Goal: Navigation & Orientation: Find specific page/section

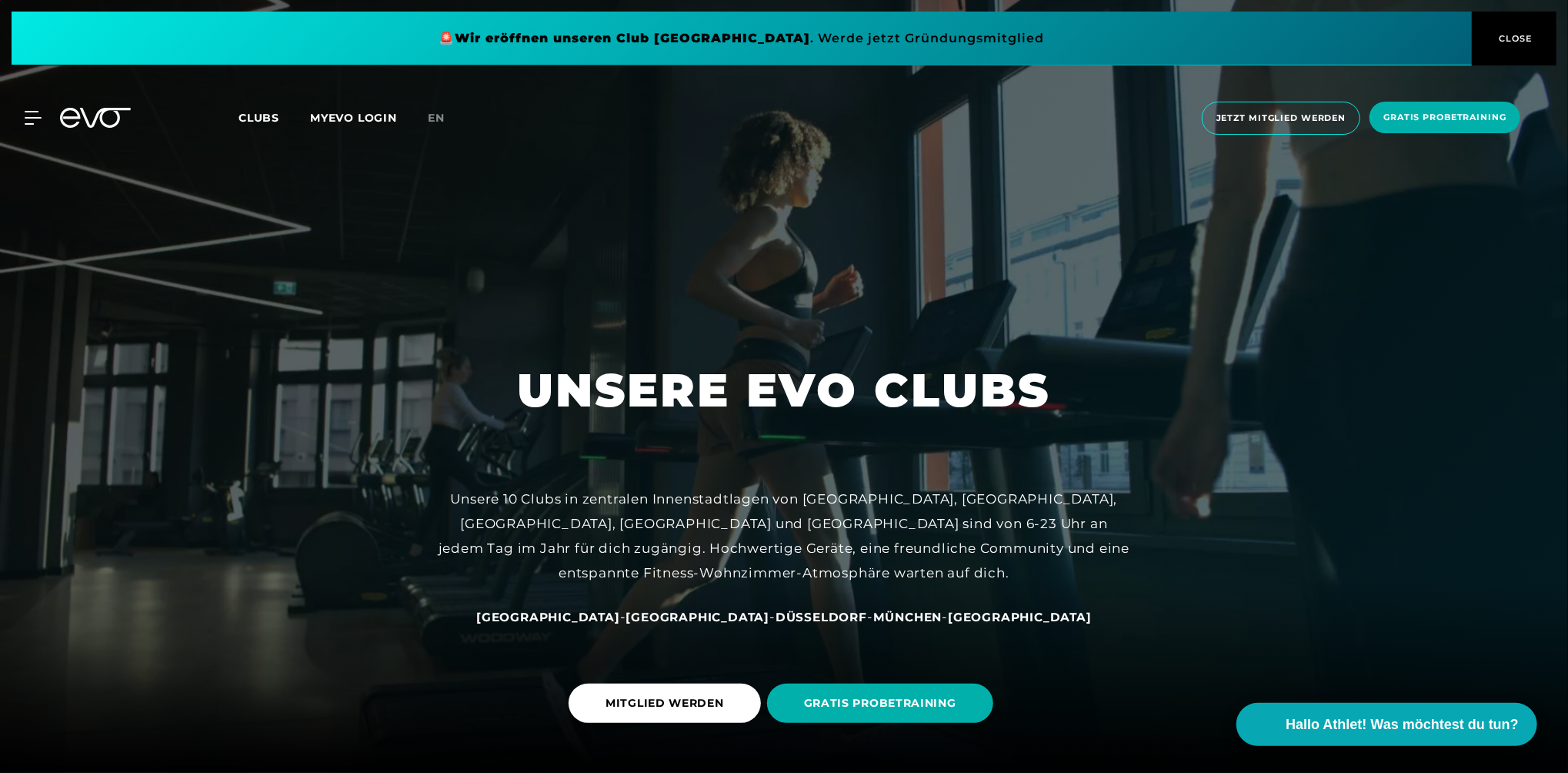
click at [776, 614] on span "Düsseldorf" at bounding box center [821, 617] width 91 height 15
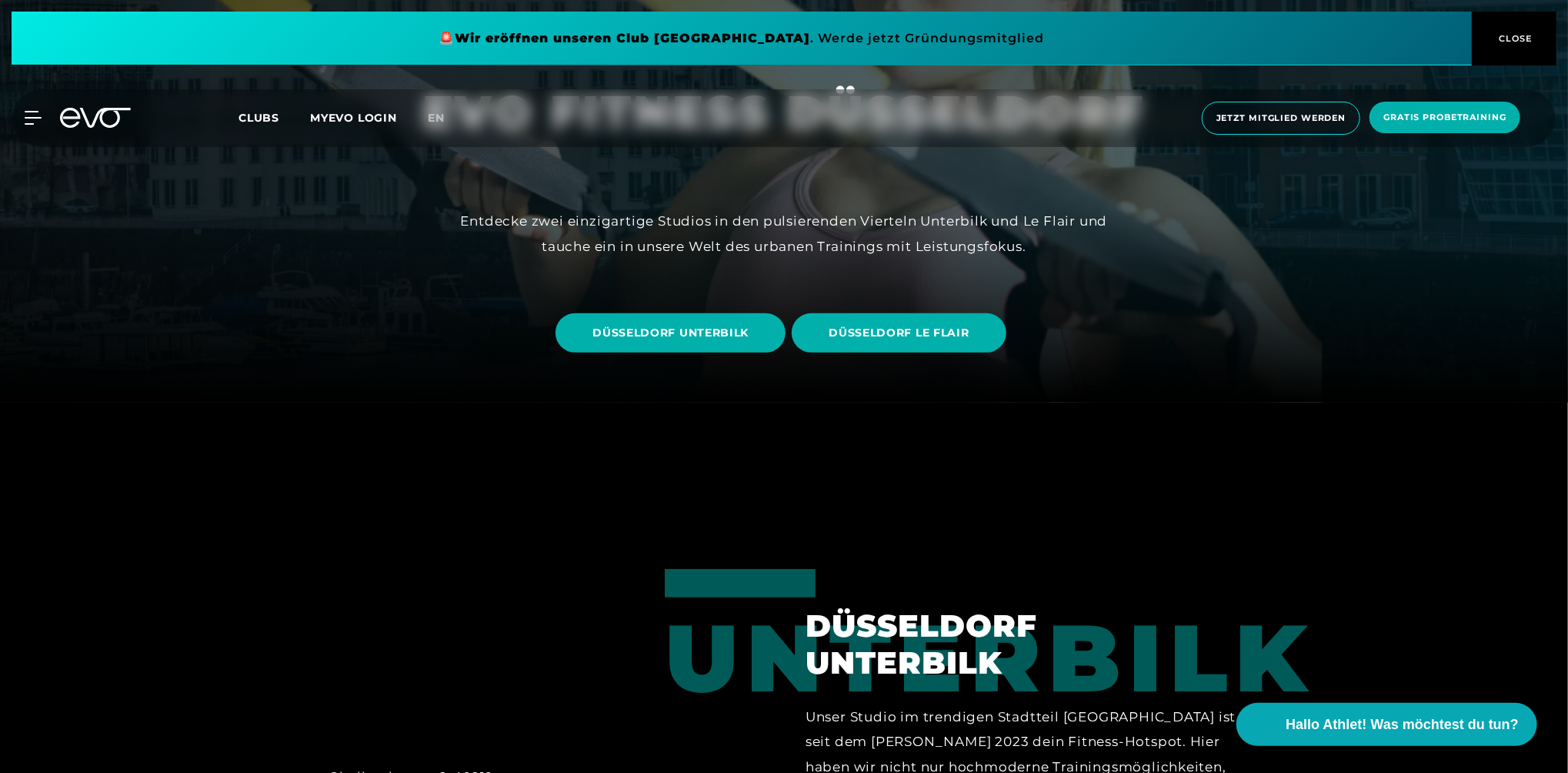
scroll to position [461, 0]
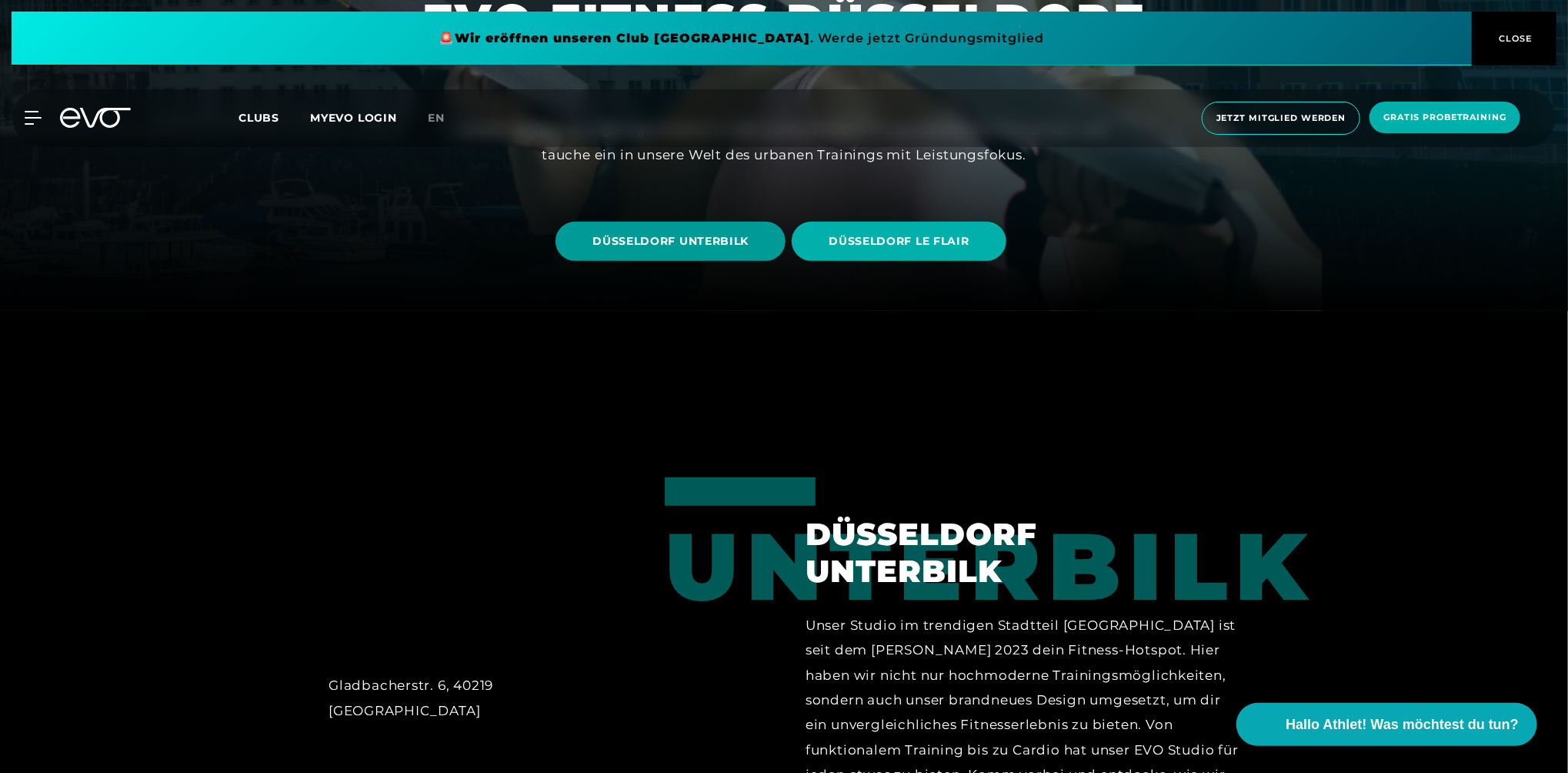
click at [646, 238] on span "DÜSSELDORF UNTERBILK" at bounding box center [670, 241] width 156 height 16
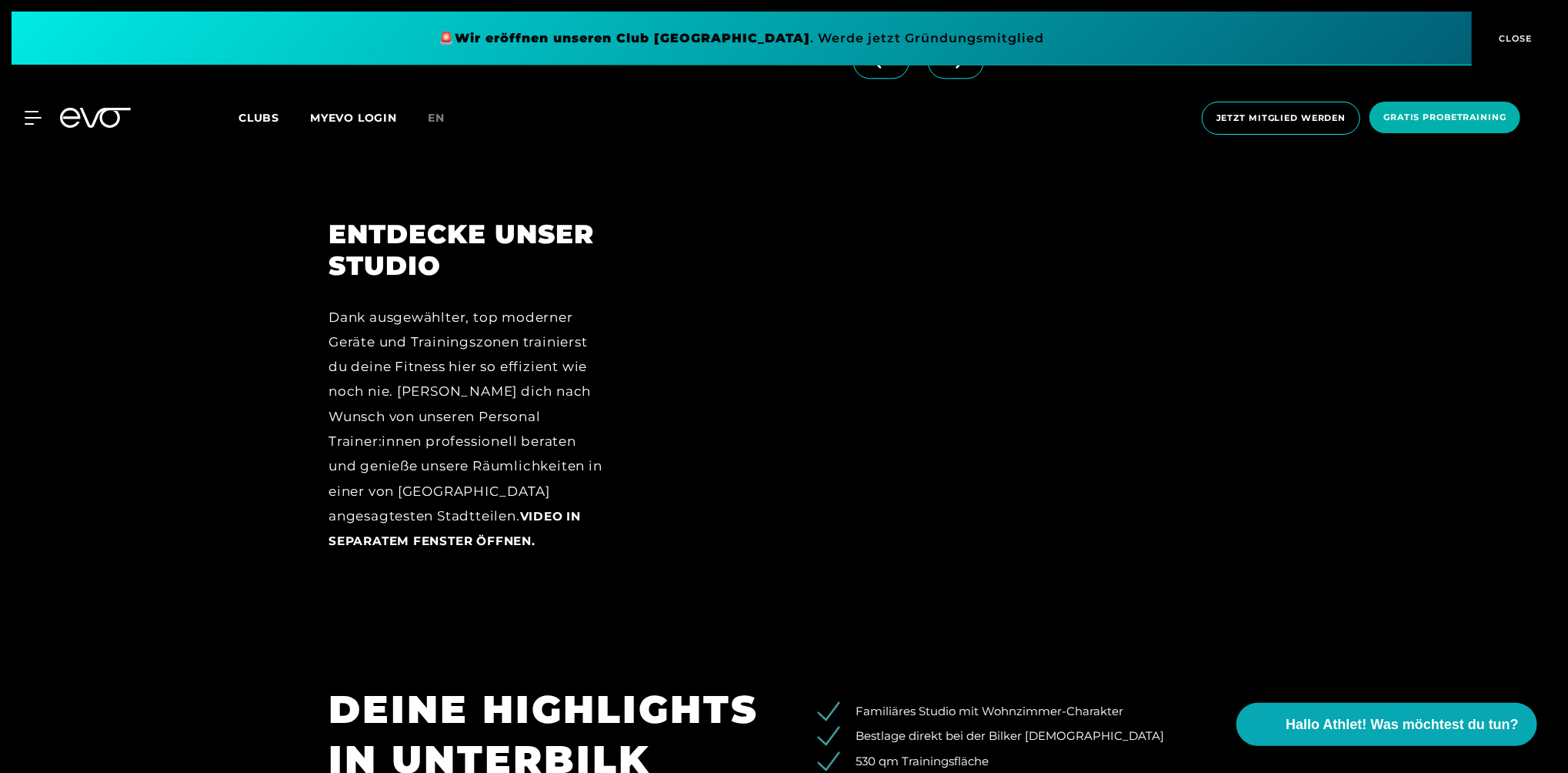
scroll to position [2079, 0]
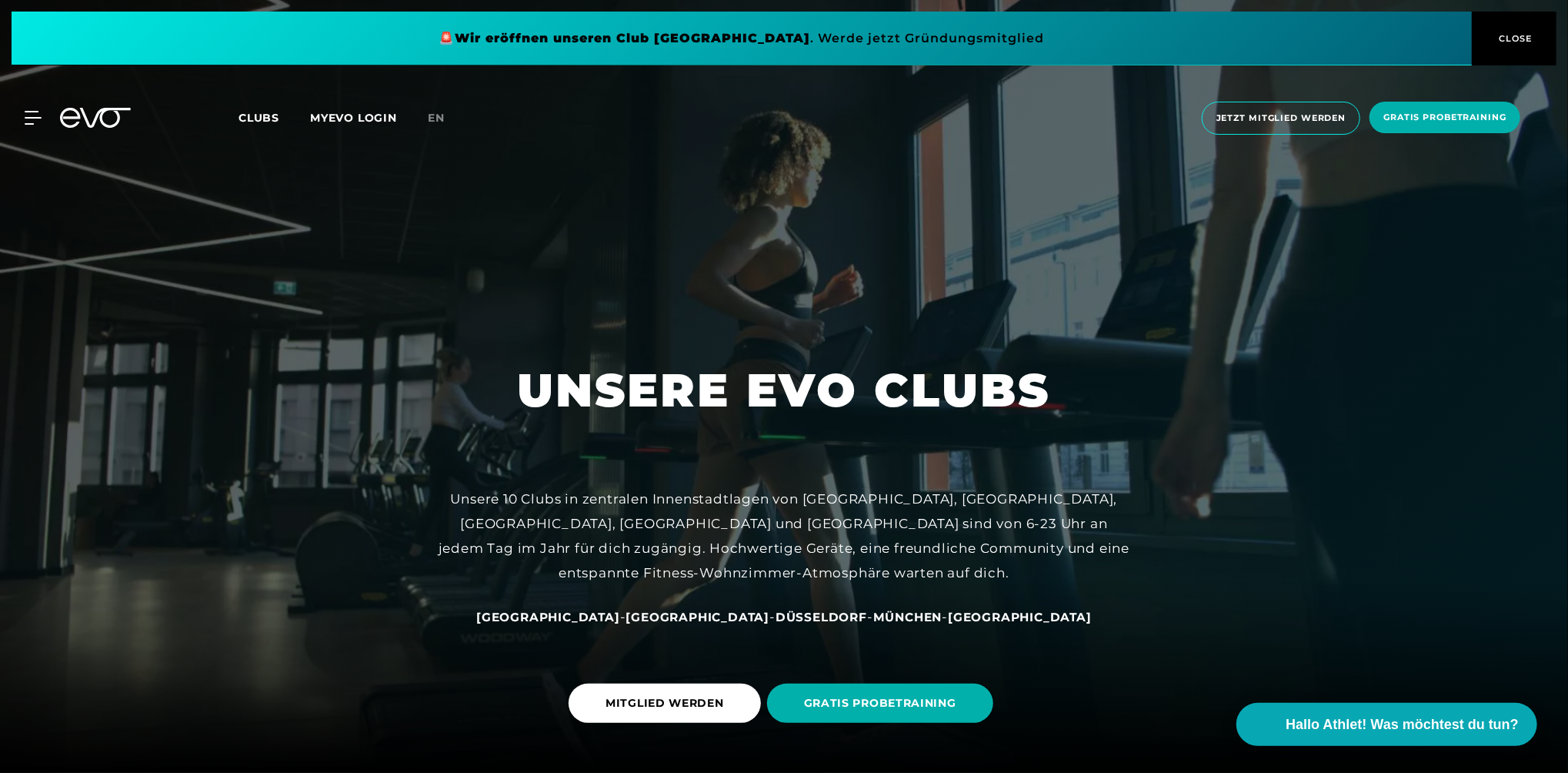
click at [873, 618] on span "München" at bounding box center [908, 617] width 69 height 15
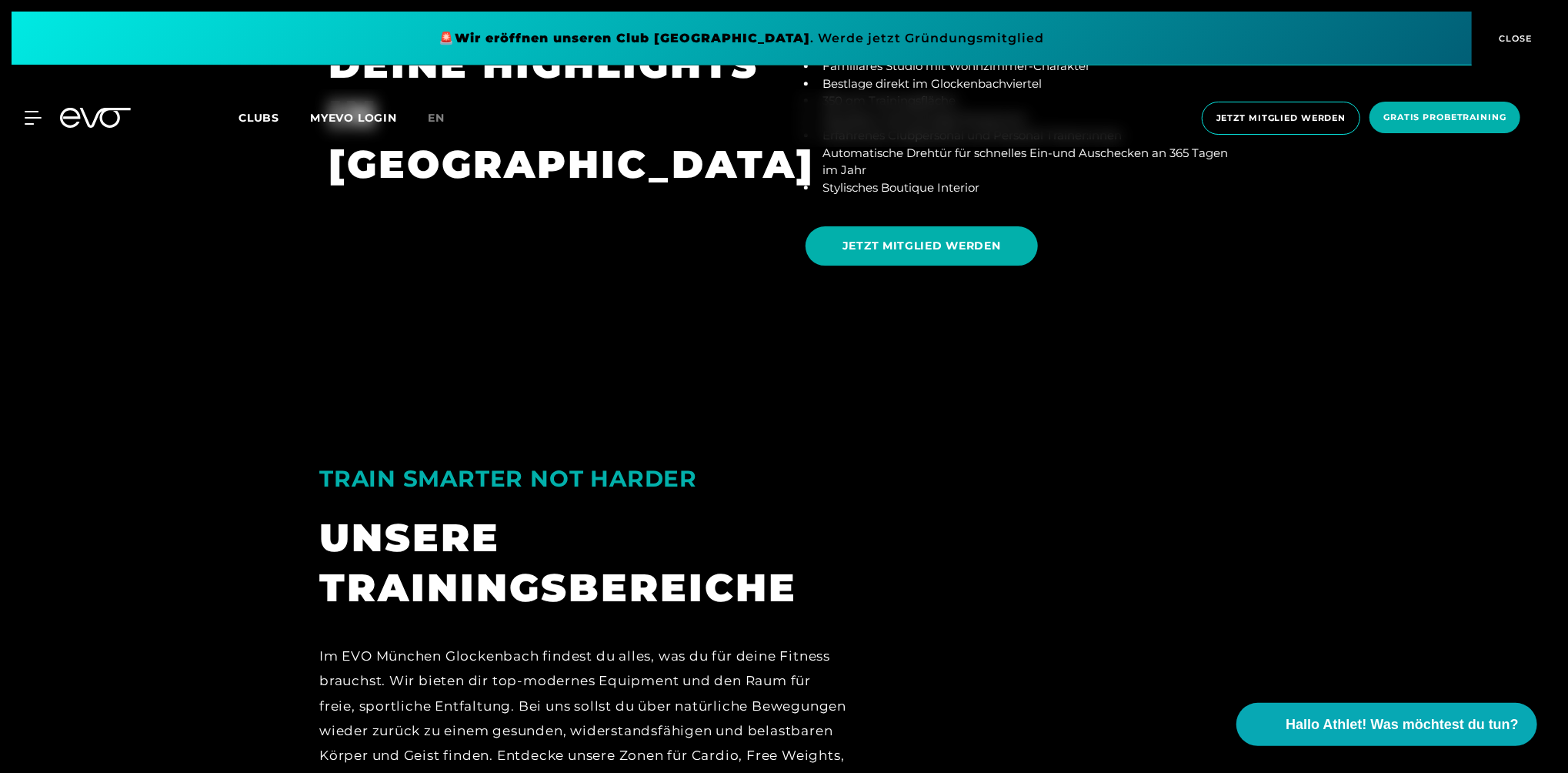
scroll to position [2771, 0]
